Goal: Task Accomplishment & Management: Manage account settings

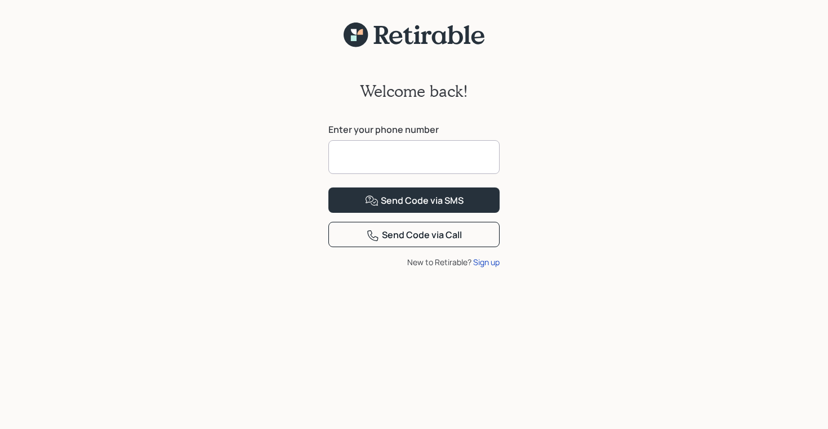
click at [368, 170] on input at bounding box center [413, 157] width 171 height 34
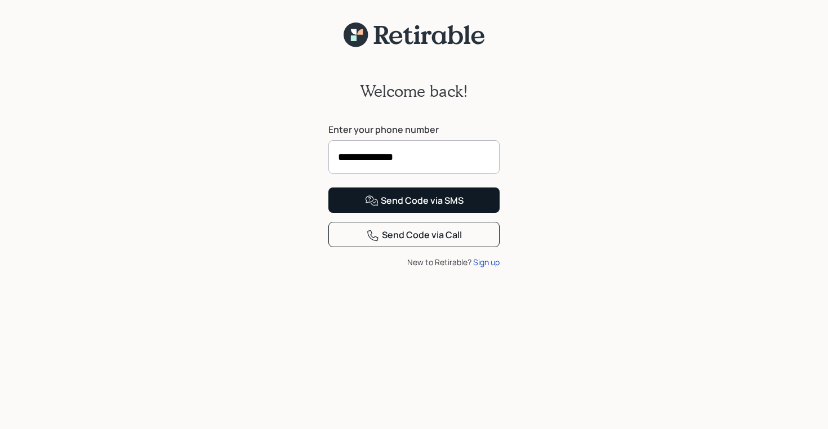
type input "**********"
click at [394, 208] on div "Send Code via SMS" at bounding box center [414, 201] width 99 height 14
